Goal: Information Seeking & Learning: Learn about a topic

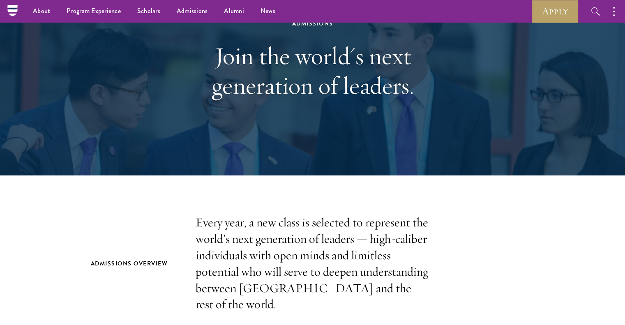
scroll to position [45, 0]
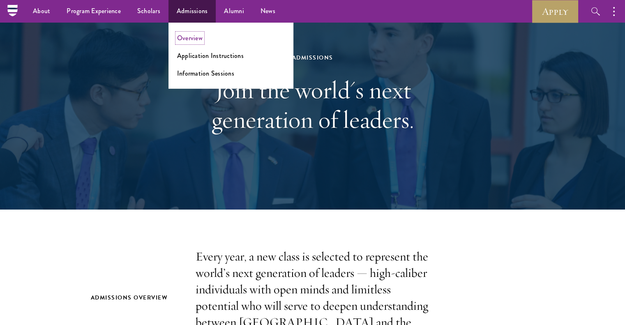
click at [191, 39] on link "Overview" at bounding box center [189, 37] width 25 height 9
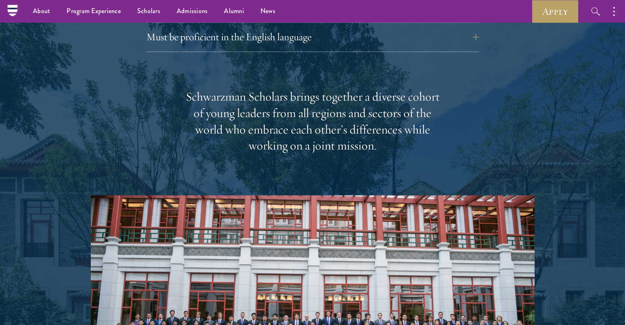
scroll to position [1151, 0]
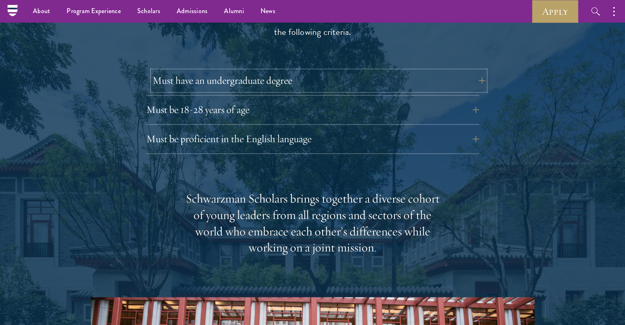
click at [359, 71] on button "Must have an undergraduate degree" at bounding box center [319, 81] width 333 height 20
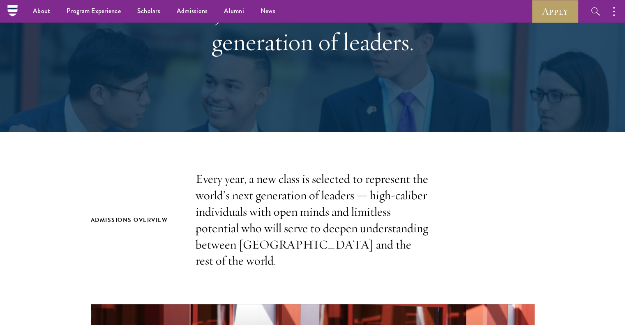
scroll to position [0, 0]
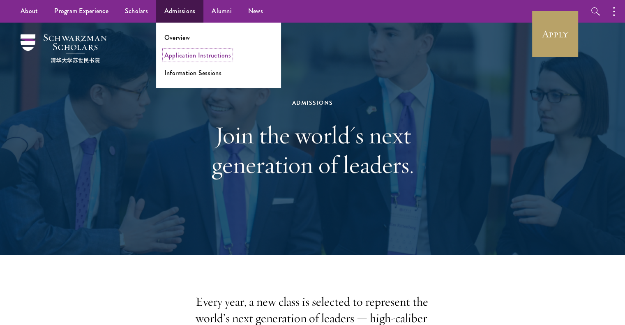
click at [192, 57] on link "Application Instructions" at bounding box center [197, 55] width 67 height 9
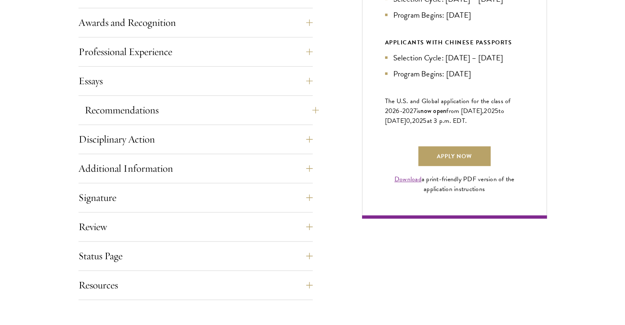
scroll to position [534, 0]
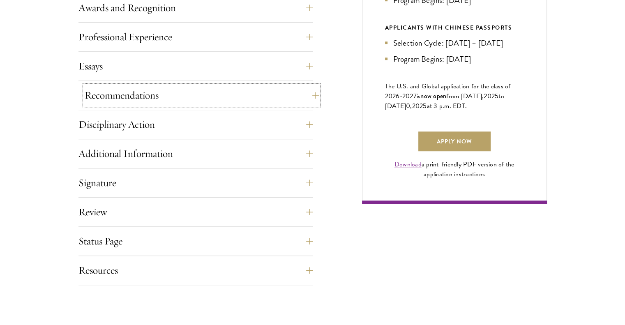
click at [279, 100] on button "Recommendations" at bounding box center [202, 96] width 234 height 20
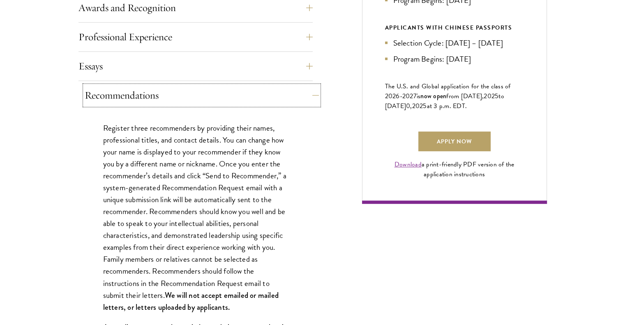
click at [280, 100] on button "Recommendations" at bounding box center [202, 96] width 234 height 20
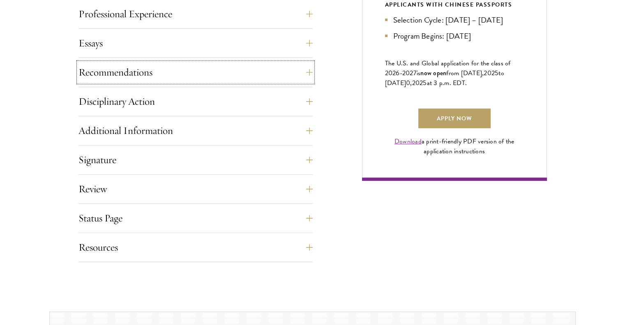
scroll to position [576, 0]
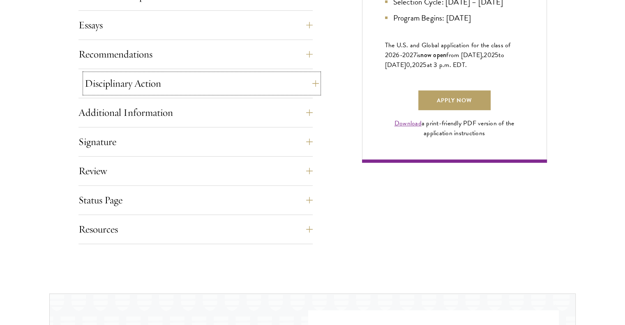
click at [294, 84] on button "Disciplinary Action" at bounding box center [202, 84] width 234 height 20
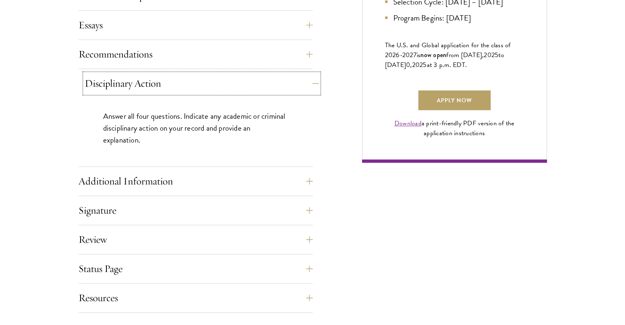
click at [294, 84] on button "Disciplinary Action" at bounding box center [202, 84] width 234 height 20
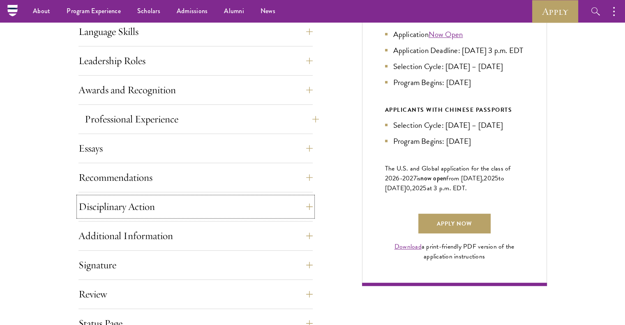
scroll to position [411, 0]
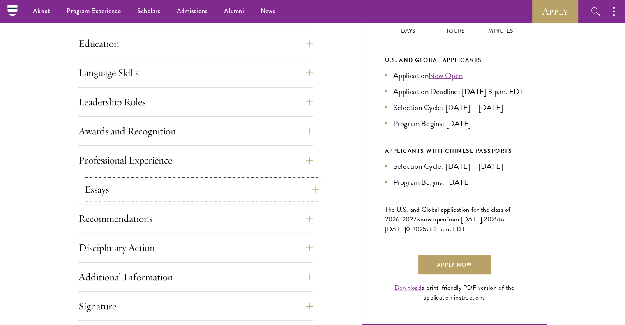
click at [228, 194] on button "Essays" at bounding box center [202, 190] width 234 height 20
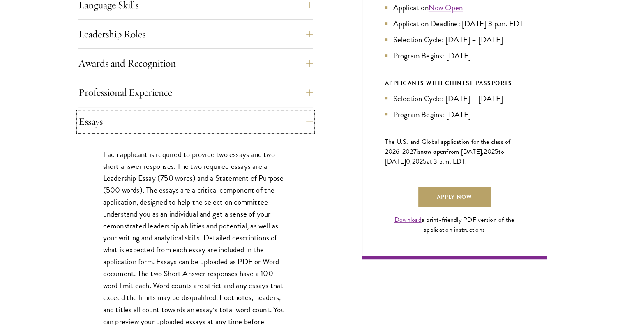
scroll to position [493, 0]
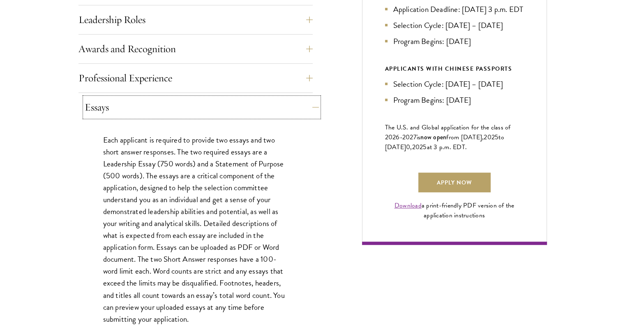
click at [222, 105] on button "Essays" at bounding box center [202, 107] width 234 height 20
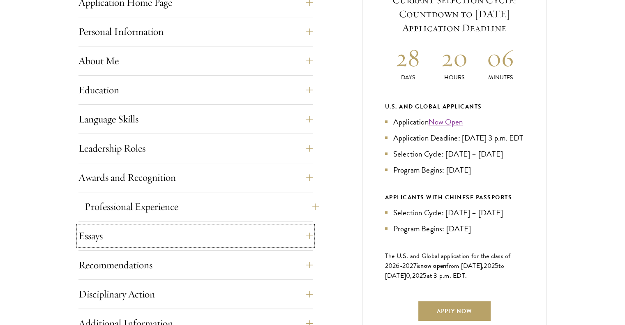
scroll to position [370, 0]
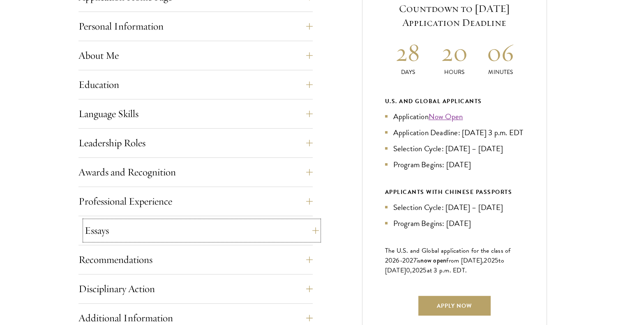
click at [136, 228] on button "Essays" at bounding box center [202, 231] width 234 height 20
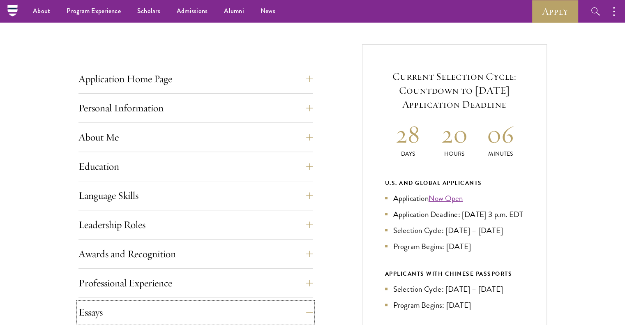
scroll to position [288, 0]
click at [236, 163] on button "Education" at bounding box center [202, 167] width 234 height 20
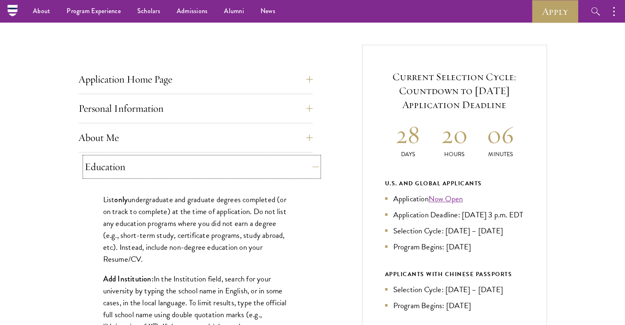
click at [236, 163] on button "Education" at bounding box center [202, 167] width 234 height 20
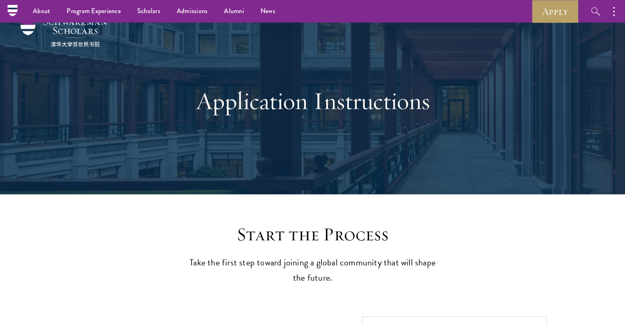
scroll to position [0, 0]
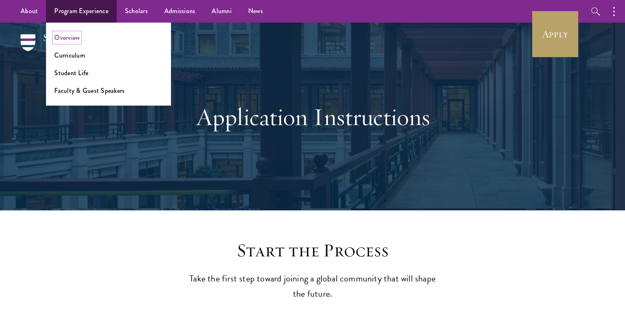
click at [75, 41] on link "Overview" at bounding box center [66, 37] width 25 height 9
